Goal: Entertainment & Leisure: Consume media (video, audio)

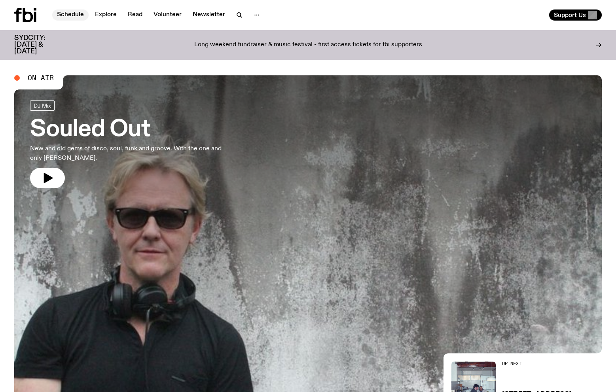
click at [68, 14] on link "Schedule" at bounding box center [70, 14] width 36 height 11
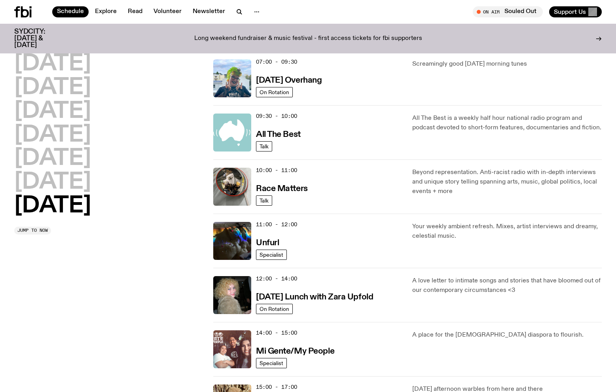
drag, startPoint x: 615, startPoint y: 388, endPoint x: 537, endPoint y: 407, distance: 80.1
click at [537, 260] on html "Schedule Explore Read Volunteer Newsletter About Us Contact Champions of emergi…" at bounding box center [308, 63] width 616 height 392
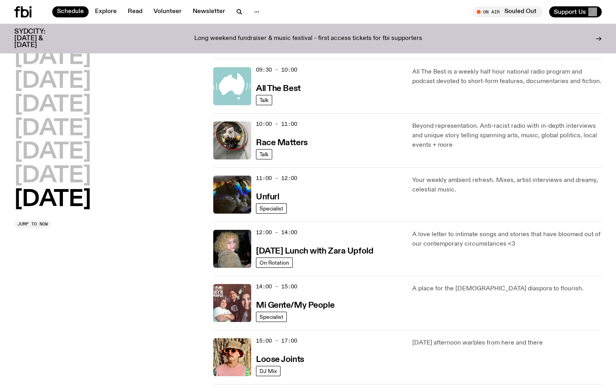
scroll to position [172, 0]
drag, startPoint x: 117, startPoint y: 288, endPoint x: 165, endPoint y: 277, distance: 49.1
click at [117, 288] on div "[DATE] [DATE] [DATE] [DATE] [DATE] [DATE] [DATE] Jump to now" at bounding box center [109, 249] width 190 height 705
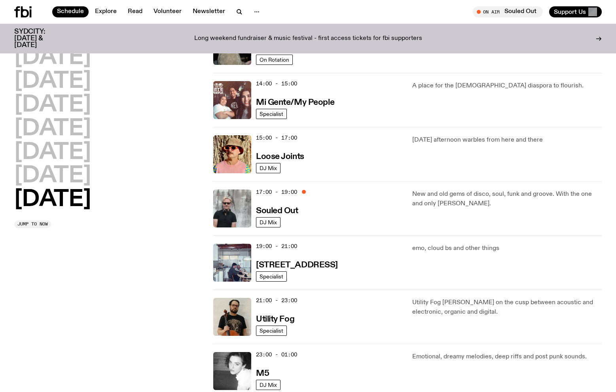
scroll to position [375, 0]
click at [278, 156] on h3 "Loose Joints" at bounding box center [280, 157] width 48 height 8
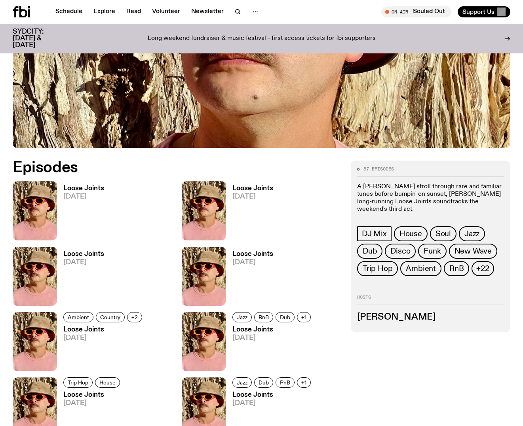
scroll to position [212, 0]
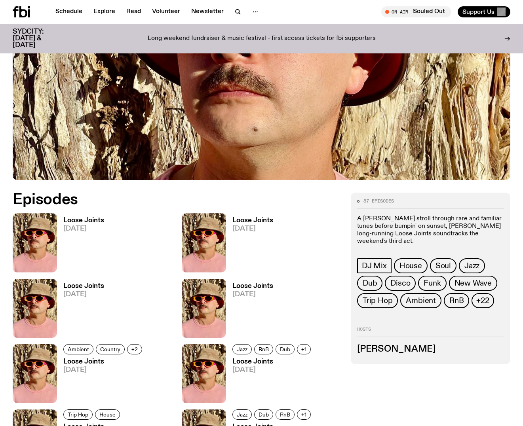
click at [260, 220] on h3 "Loose Joints" at bounding box center [252, 220] width 41 height 7
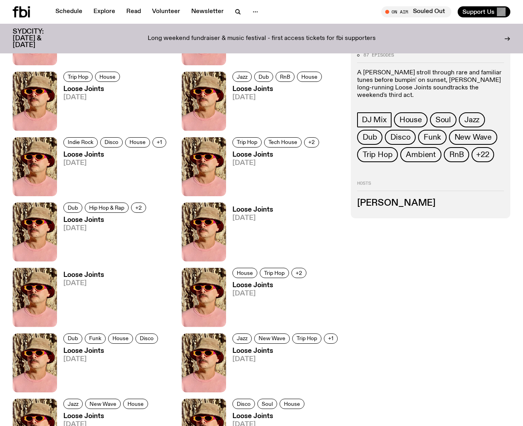
scroll to position [710, 0]
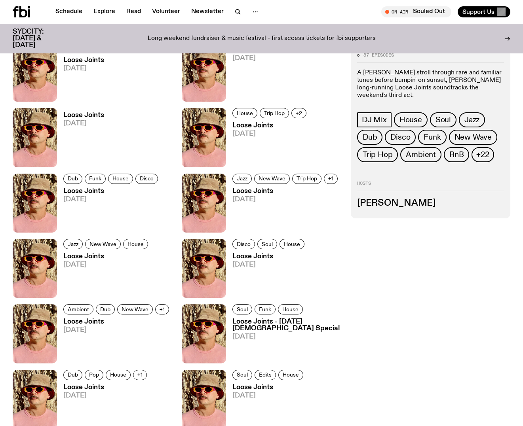
click at [261, 262] on span "[DATE]" at bounding box center [269, 265] width 74 height 7
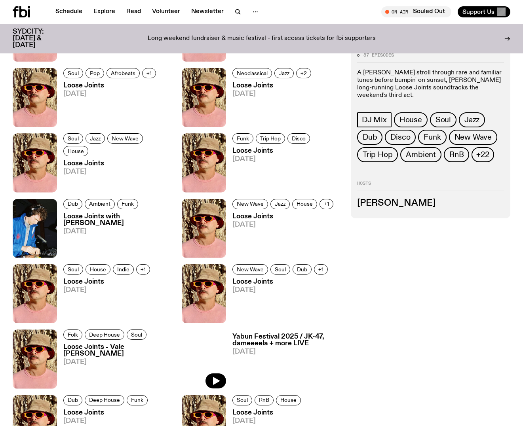
scroll to position [1228, 0]
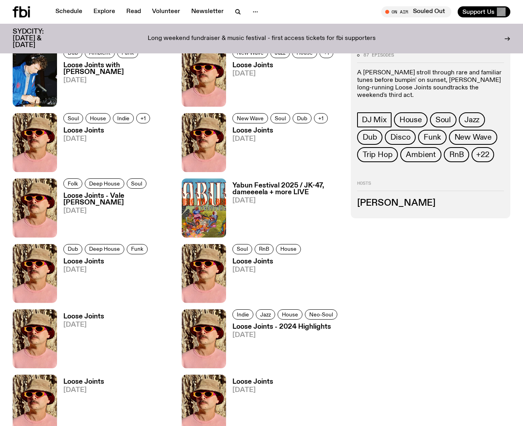
click at [89, 202] on h3 "Loose Joints - Vale [PERSON_NAME]" at bounding box center [117, 199] width 109 height 13
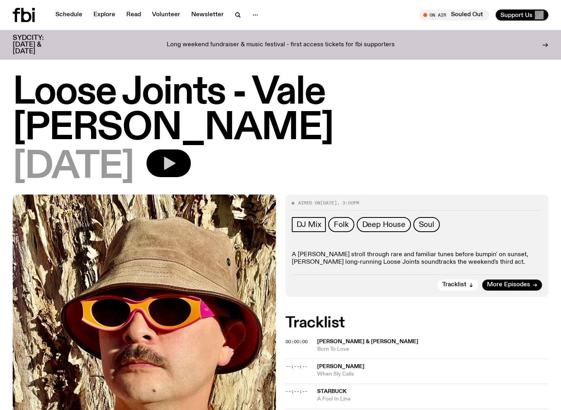
click at [176, 156] on icon "button" at bounding box center [169, 164] width 16 height 16
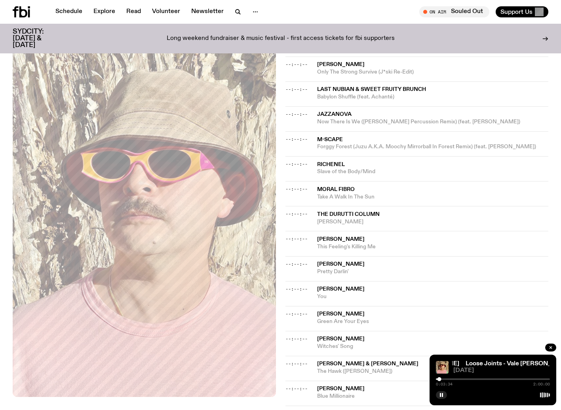
scroll to position [338, 0]
